Goal: Transaction & Acquisition: Purchase product/service

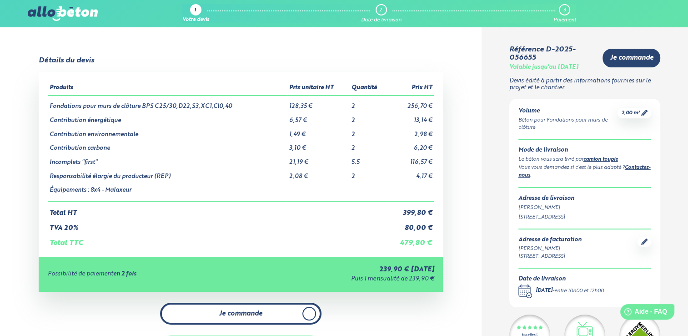
click at [300, 308] on link "Je commande" at bounding box center [241, 314] width 162 height 22
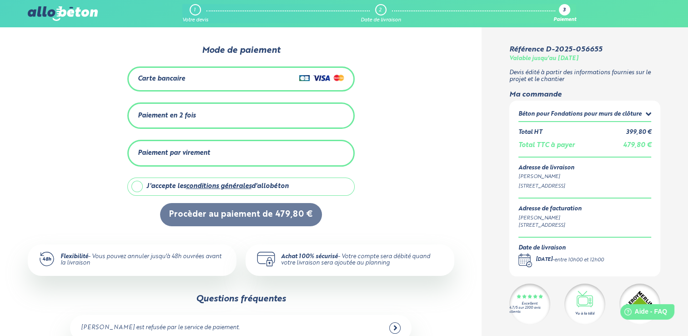
click at [208, 152] on div "Paiement par virement" at bounding box center [174, 153] width 72 height 8
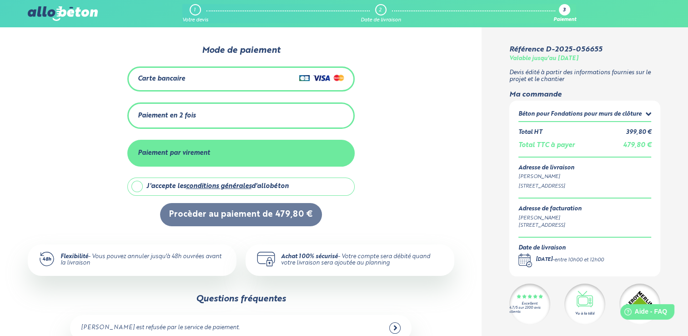
click at [139, 183] on label "J'accepte les conditions générales d'allobéton" at bounding box center [240, 186] width 227 height 18
checkbox input "true"
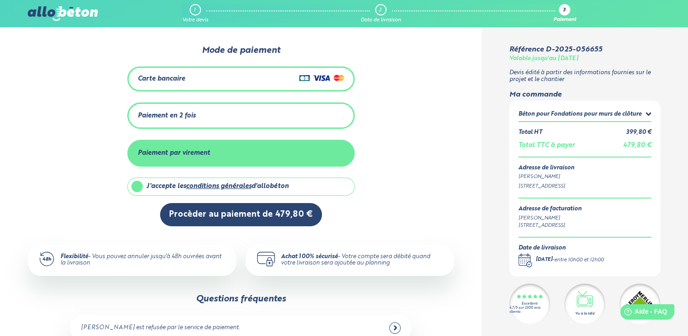
click at [199, 75] on div "Carte bancaire" at bounding box center [241, 78] width 207 height 13
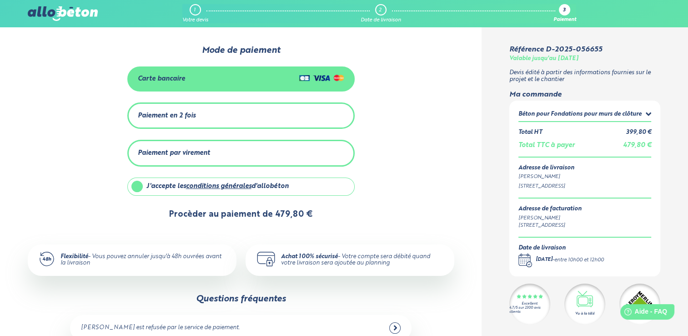
click at [288, 211] on button "Procèder au paiement de 479,80 €" at bounding box center [241, 214] width 162 height 23
